Goal: Information Seeking & Learning: Check status

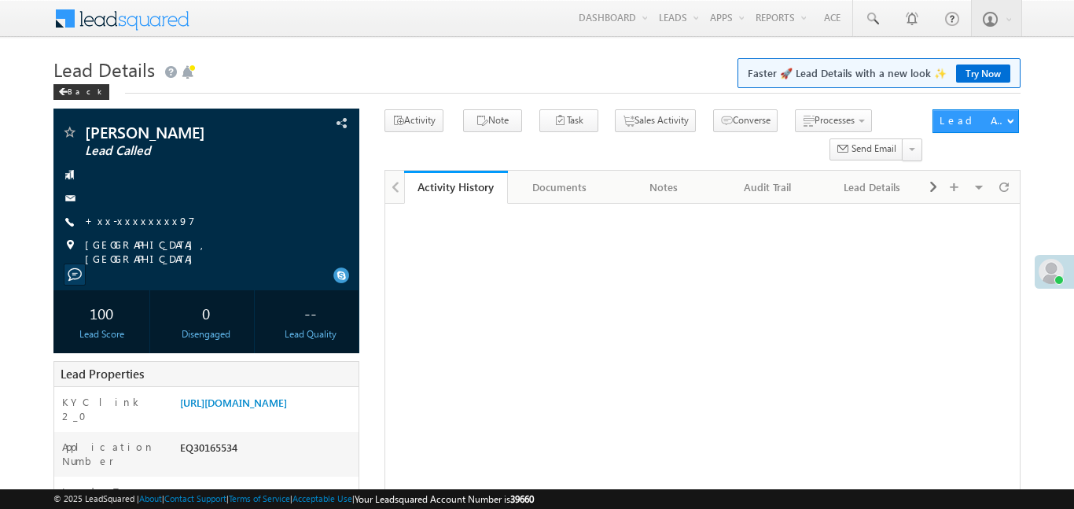
click at [287, 395] on link "https://angelbroking1-pk3em7sa.customui-test.leadsquared.com?leadId=af9581b4-15…" at bounding box center [233, 401] width 107 height 13
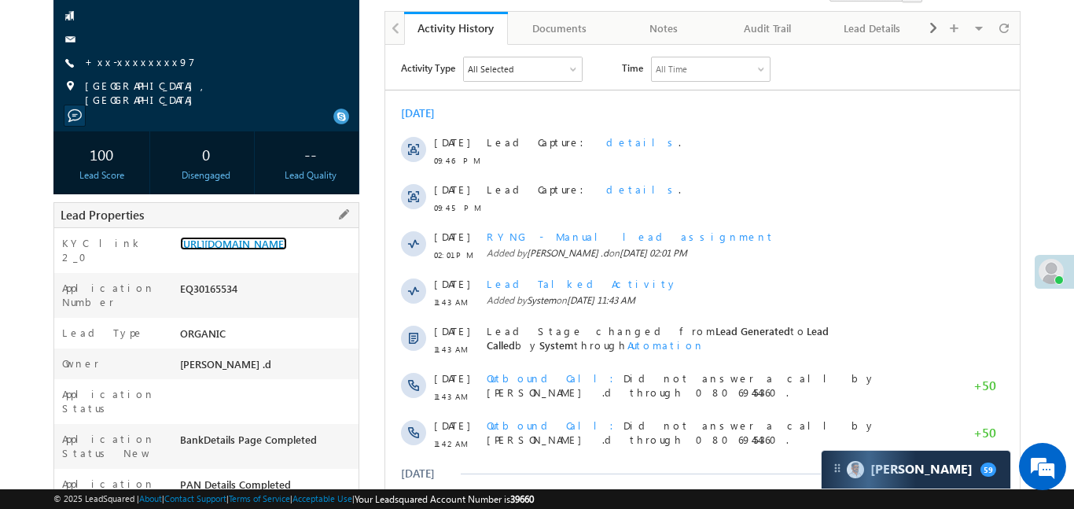
scroll to position [267, 0]
